Goal: Information Seeking & Learning: Learn about a topic

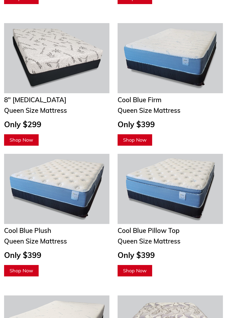
scroll to position [1078, 0]
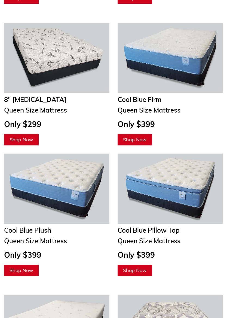
click at [175, 228] on span "Cool Blue Pillow Top" at bounding box center [149, 231] width 62 height 8
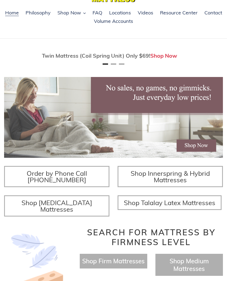
scroll to position [0, 0]
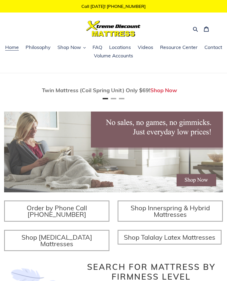
click at [75, 47] on span "Shop Now" at bounding box center [69, 47] width 24 height 7
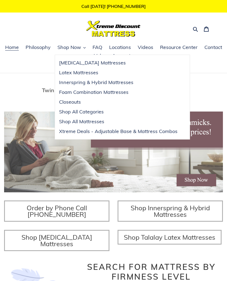
click at [118, 92] on span "Foam Combination Mattresses" at bounding box center [93, 92] width 69 height 7
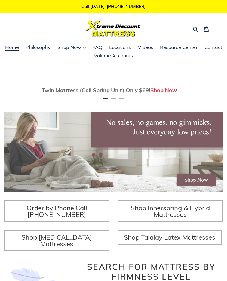
click at [77, 47] on span "Shop Now" at bounding box center [69, 47] width 24 height 7
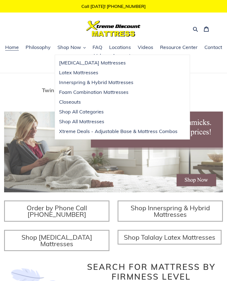
click at [95, 71] on span "Latex Mattresses" at bounding box center [78, 72] width 39 height 7
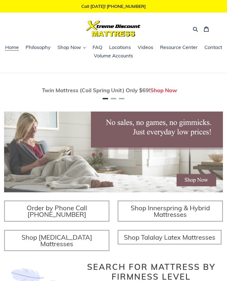
click at [74, 45] on span "Shop Now" at bounding box center [69, 47] width 24 height 7
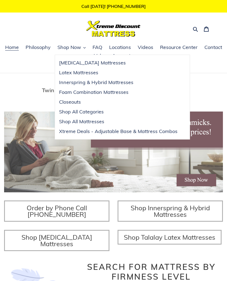
click at [123, 81] on span "Innerspring & Hybrid Mattresses" at bounding box center [96, 82] width 74 height 7
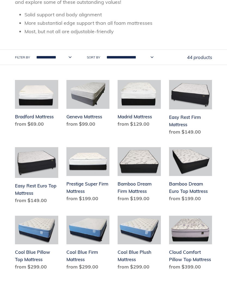
scroll to position [148, 0]
